Goal: Information Seeking & Learning: Learn about a topic

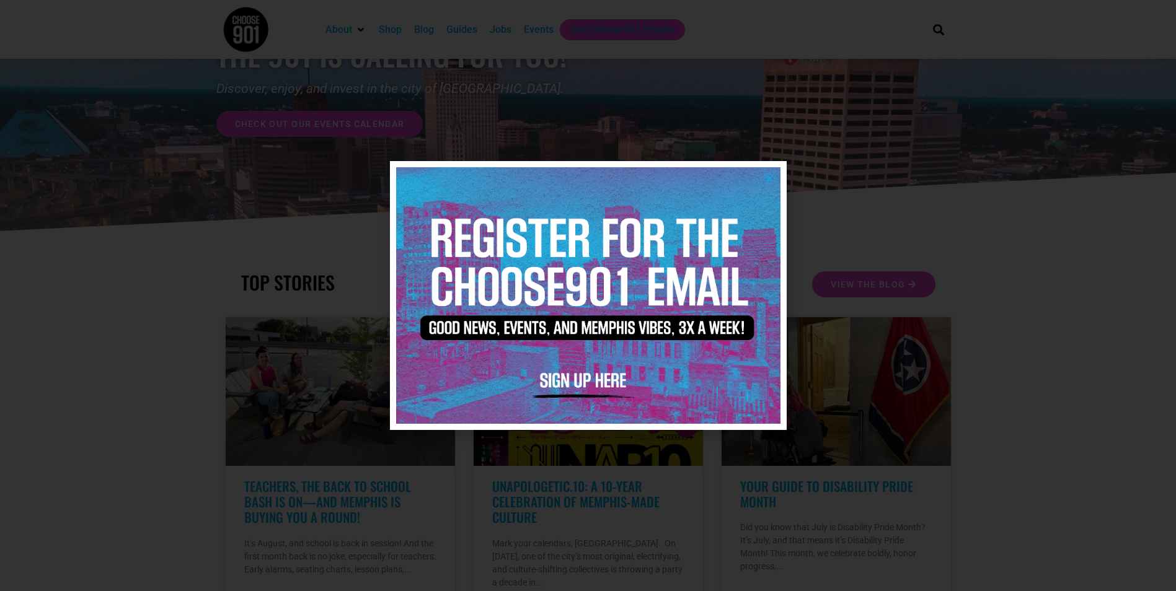
scroll to position [133, 0]
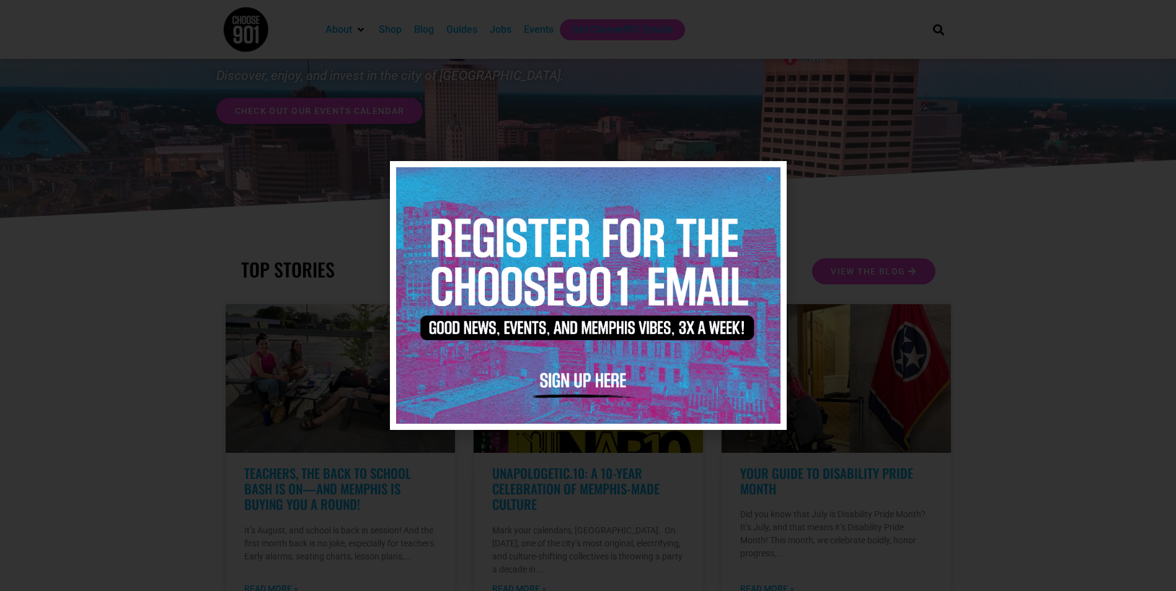
click at [767, 176] on icon "Close" at bounding box center [769, 178] width 9 height 9
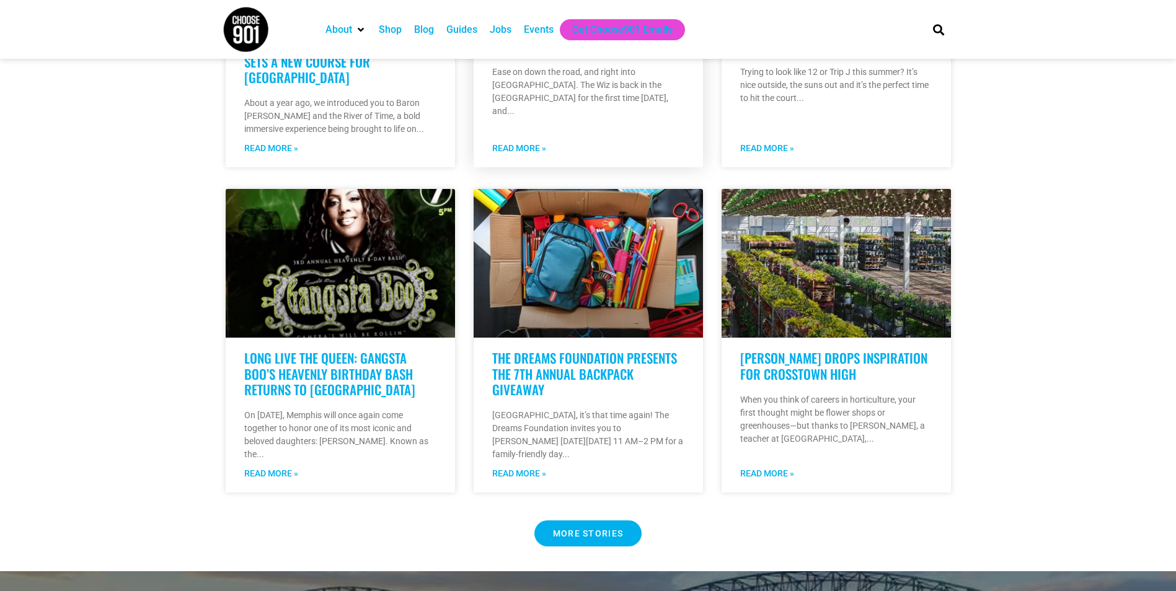
scroll to position [902, 0]
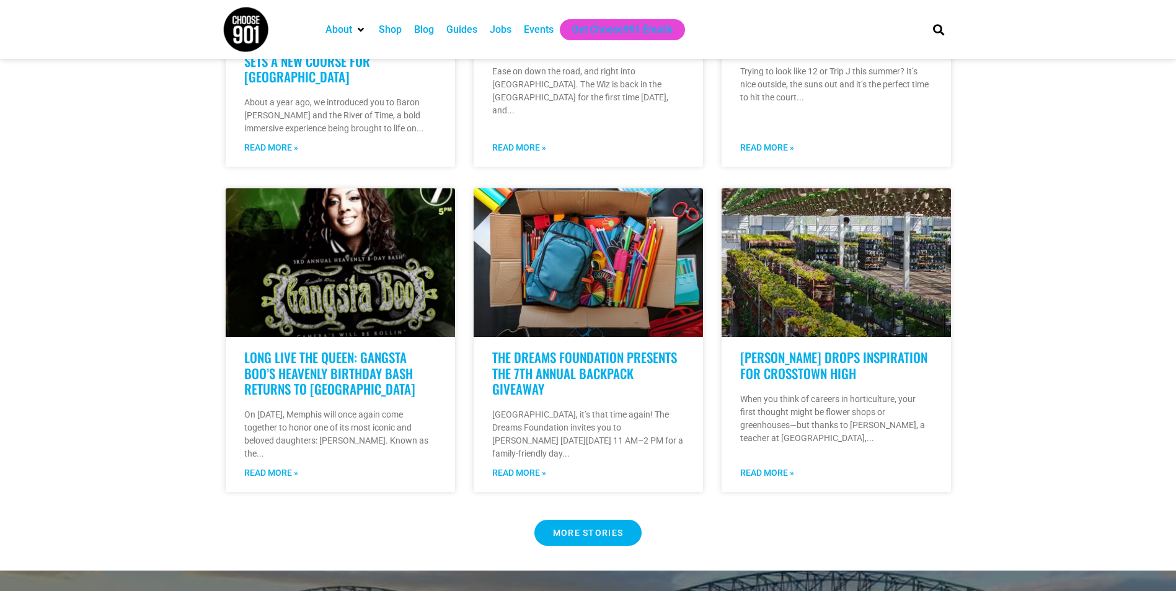
click at [589, 536] on span "MORE STORIES" at bounding box center [588, 533] width 71 height 9
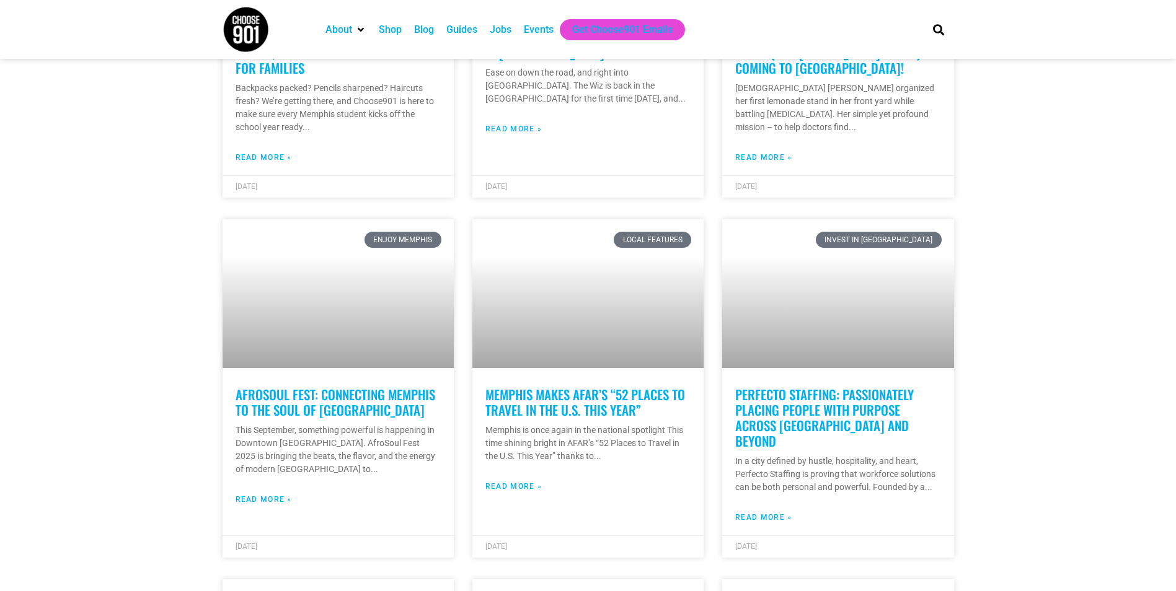
scroll to position [3038, 0]
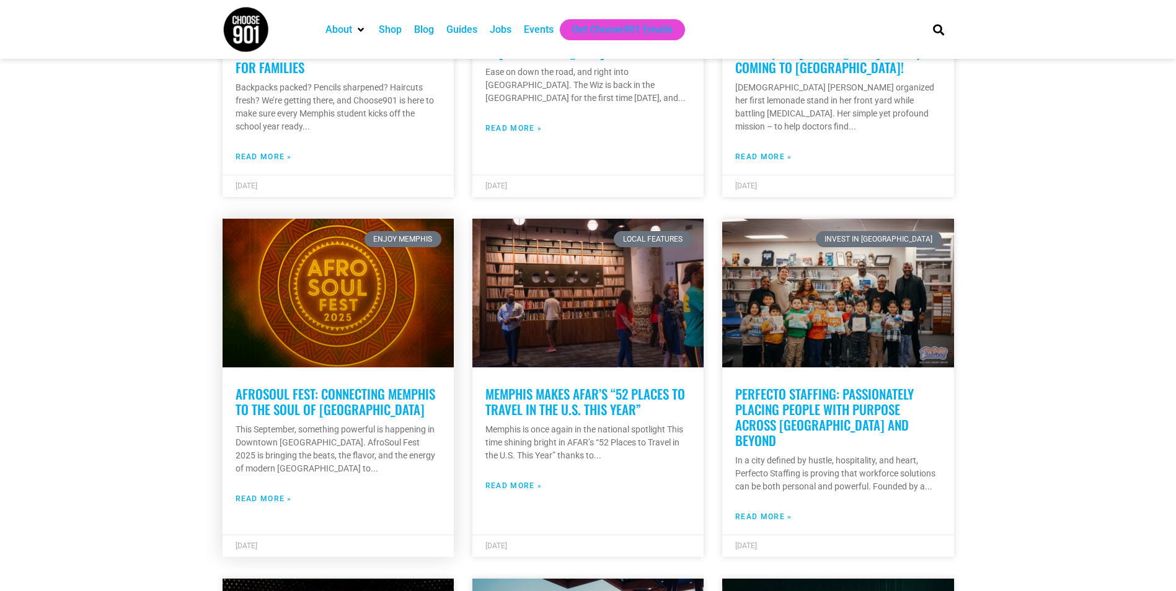
click at [324, 384] on link "AfroSoul Fest: Connecting Memphis to the Soul of [GEOGRAPHIC_DATA]" at bounding box center [336, 401] width 200 height 35
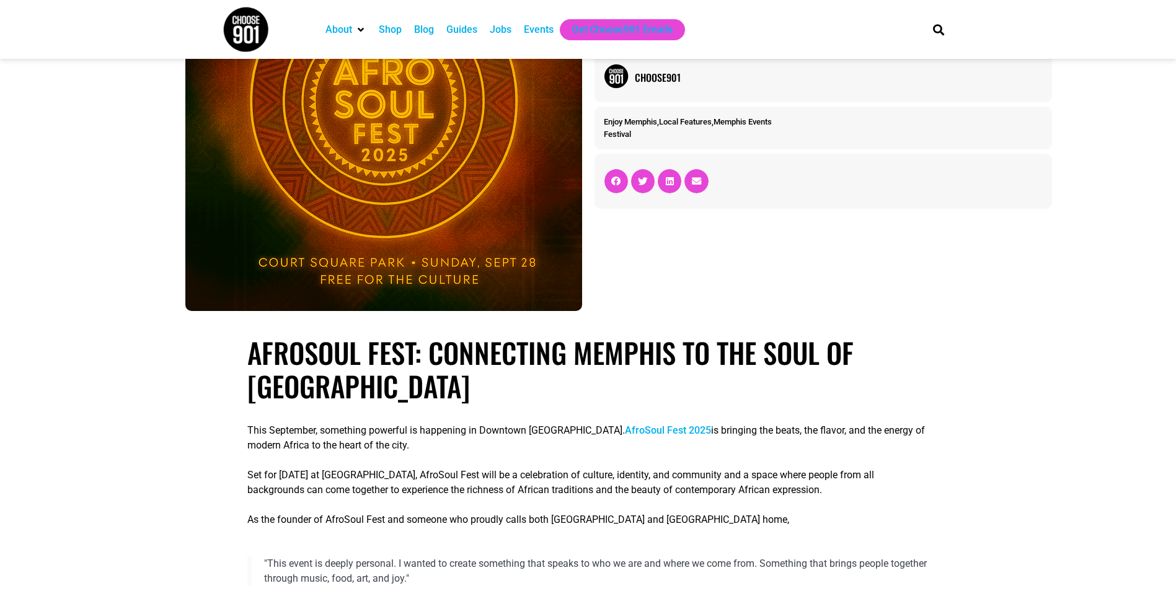
scroll to position [241, 0]
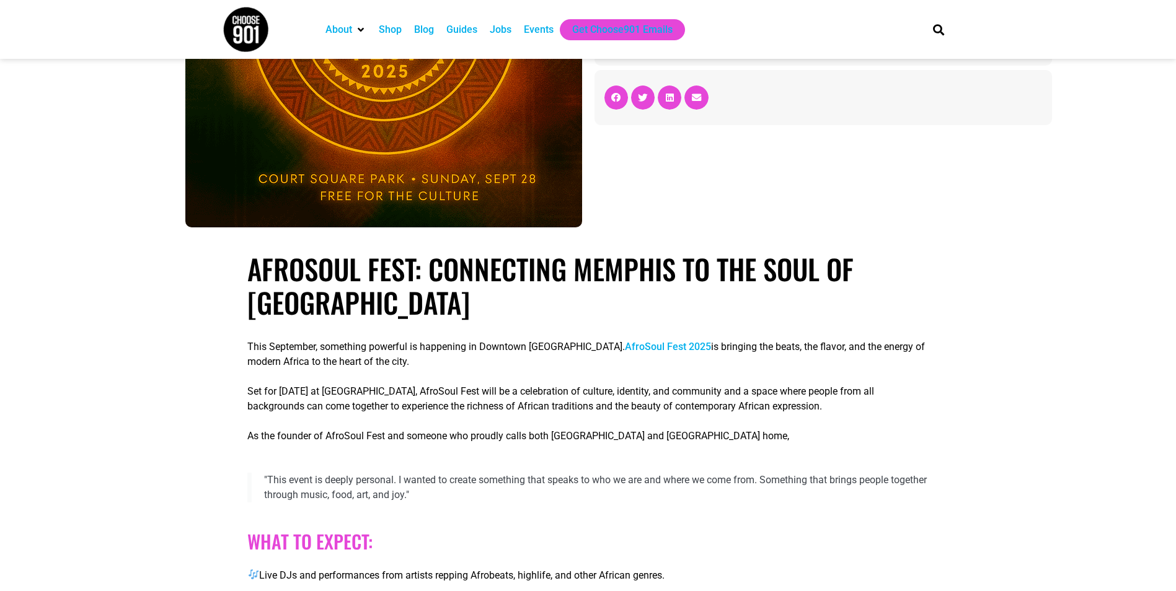
click at [535, 420] on div "This September, something powerful is happening in Downtown [GEOGRAPHIC_DATA]. …" at bounding box center [587, 392] width 681 height 104
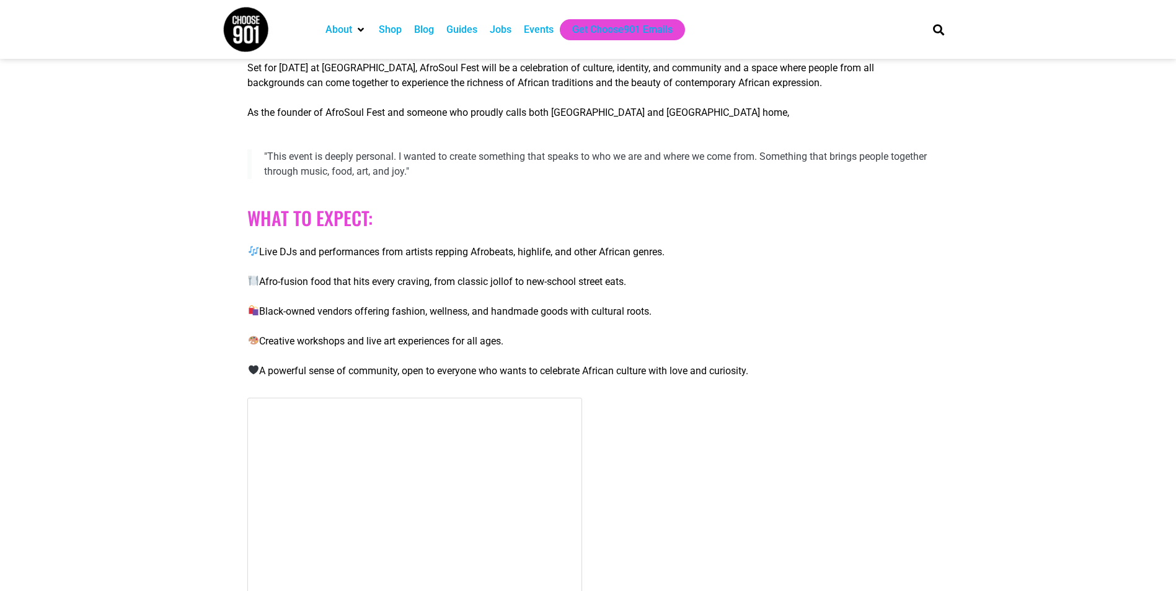
scroll to position [373, 0]
